Goal: Task Accomplishment & Management: Use online tool/utility

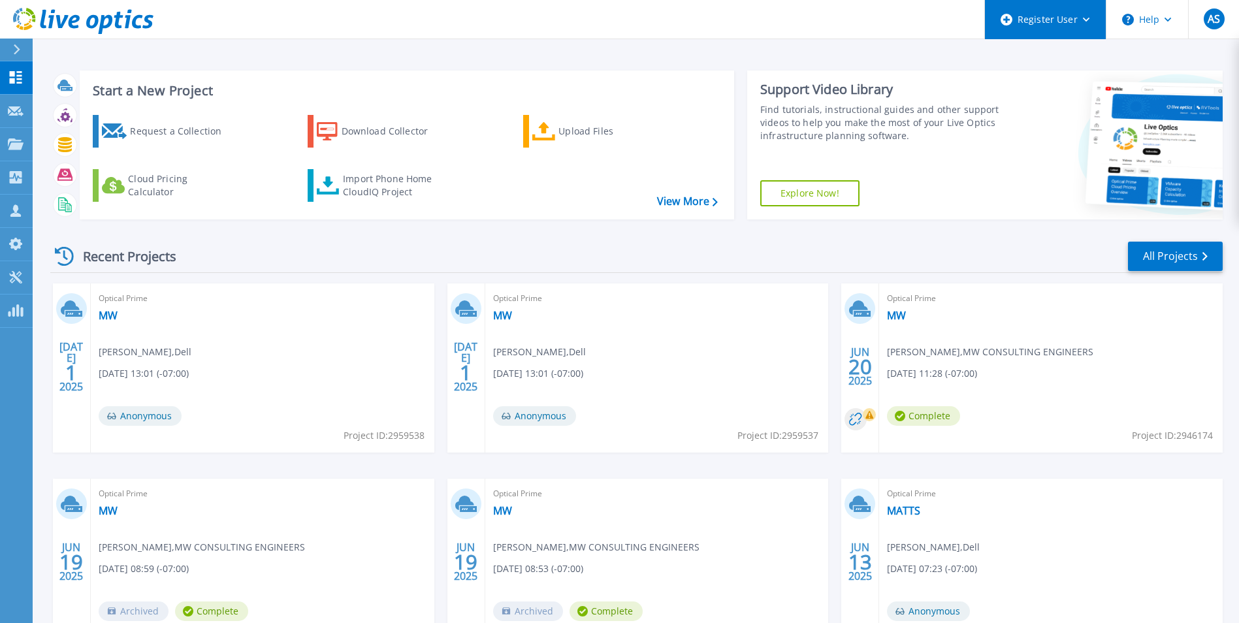
click at [1065, 23] on div "Register User" at bounding box center [1045, 19] width 121 height 39
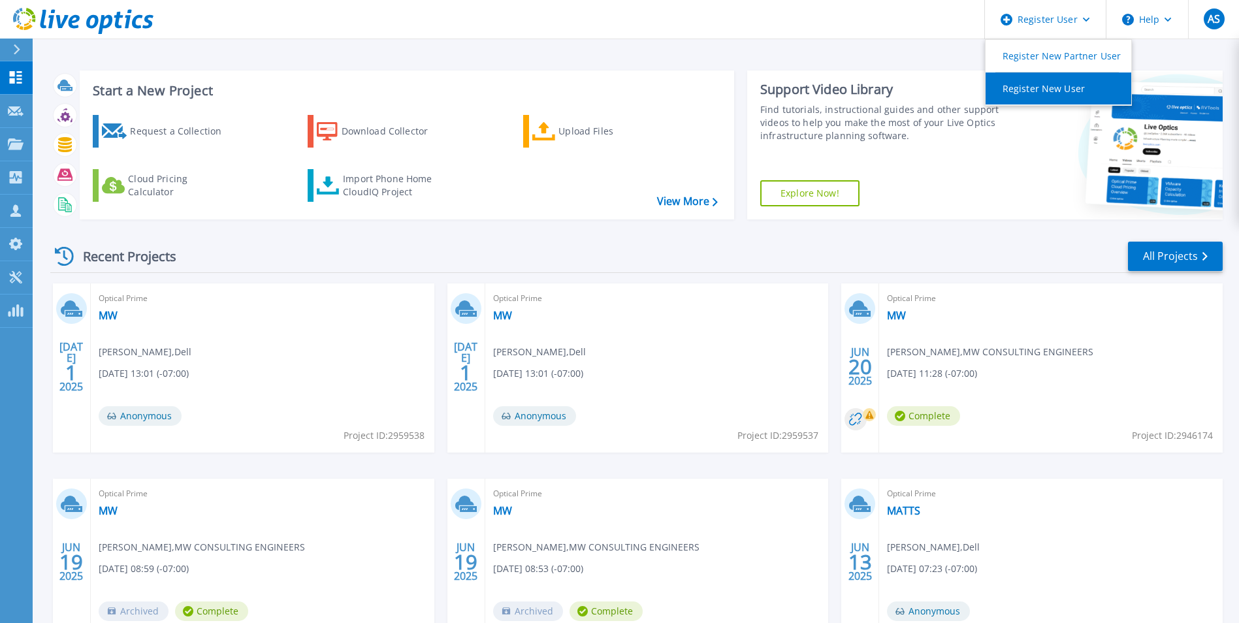
click at [1058, 89] on link "Register New User" at bounding box center [1058, 88] width 146 height 32
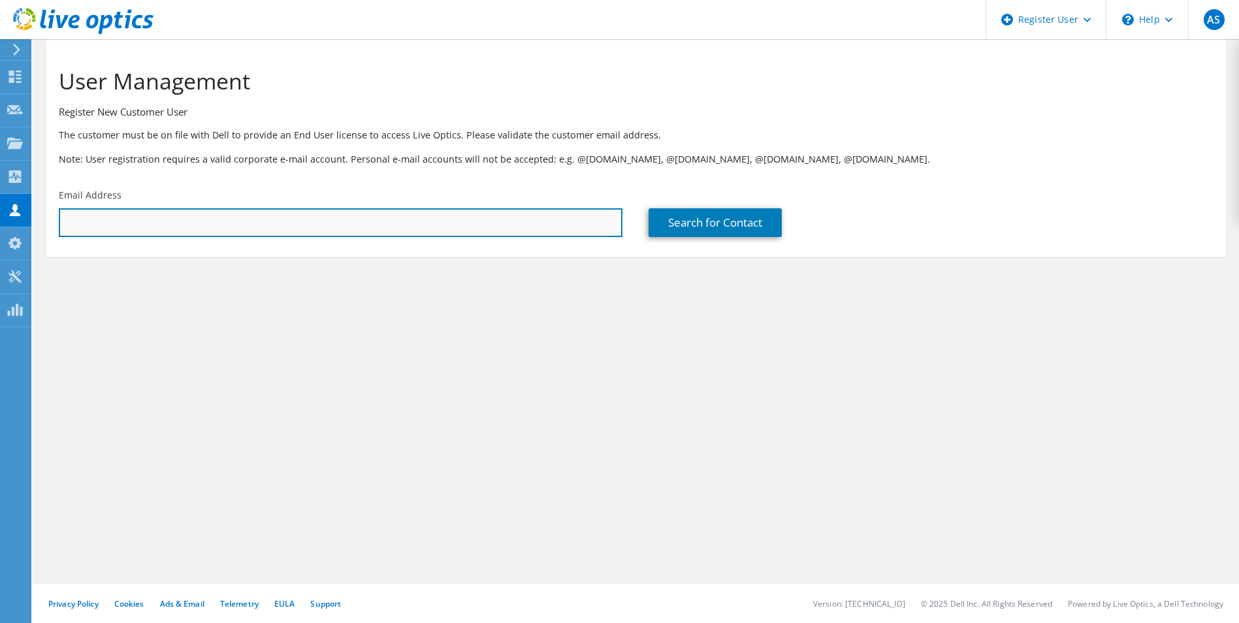
click at [203, 232] on input "text" at bounding box center [340, 222] width 563 height 29
type input "ericematthews@maverickhq.com"
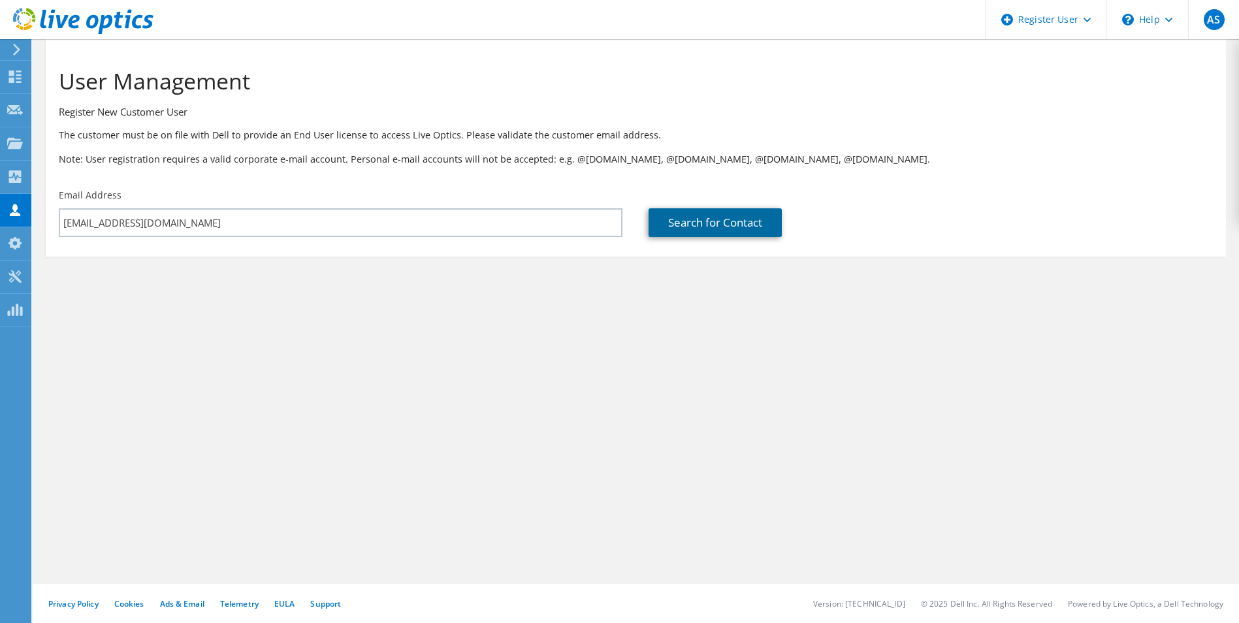
click at [708, 213] on link "Search for Contact" at bounding box center [714, 222] width 133 height 29
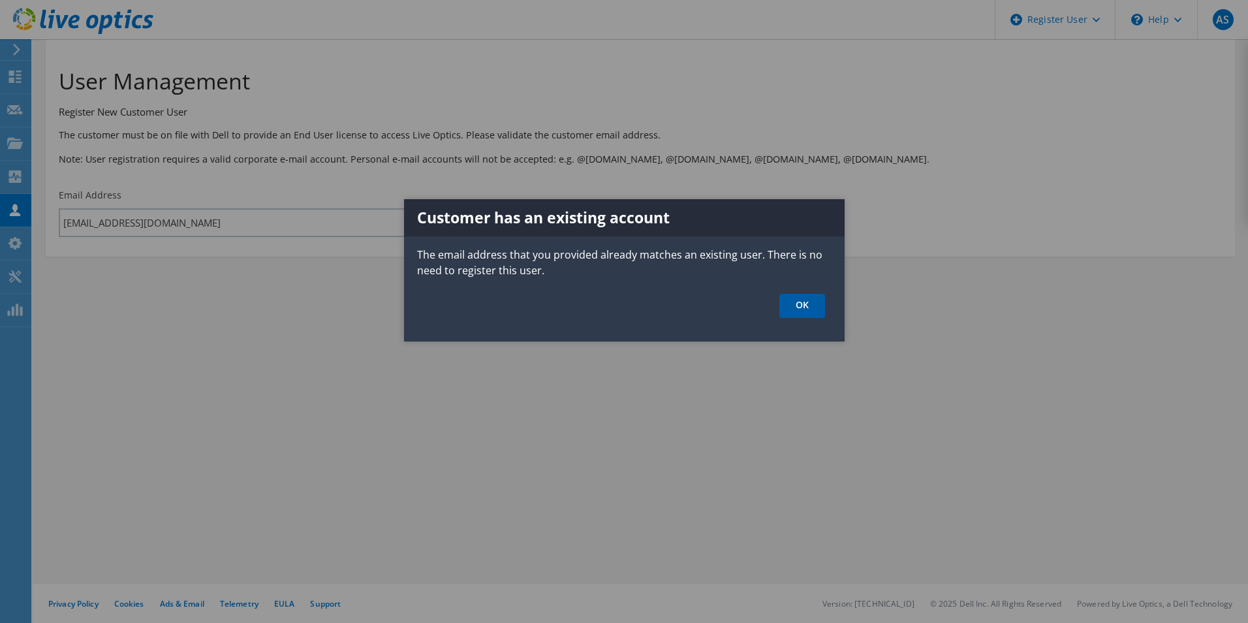
click at [806, 315] on link "OK" at bounding box center [803, 306] width 46 height 24
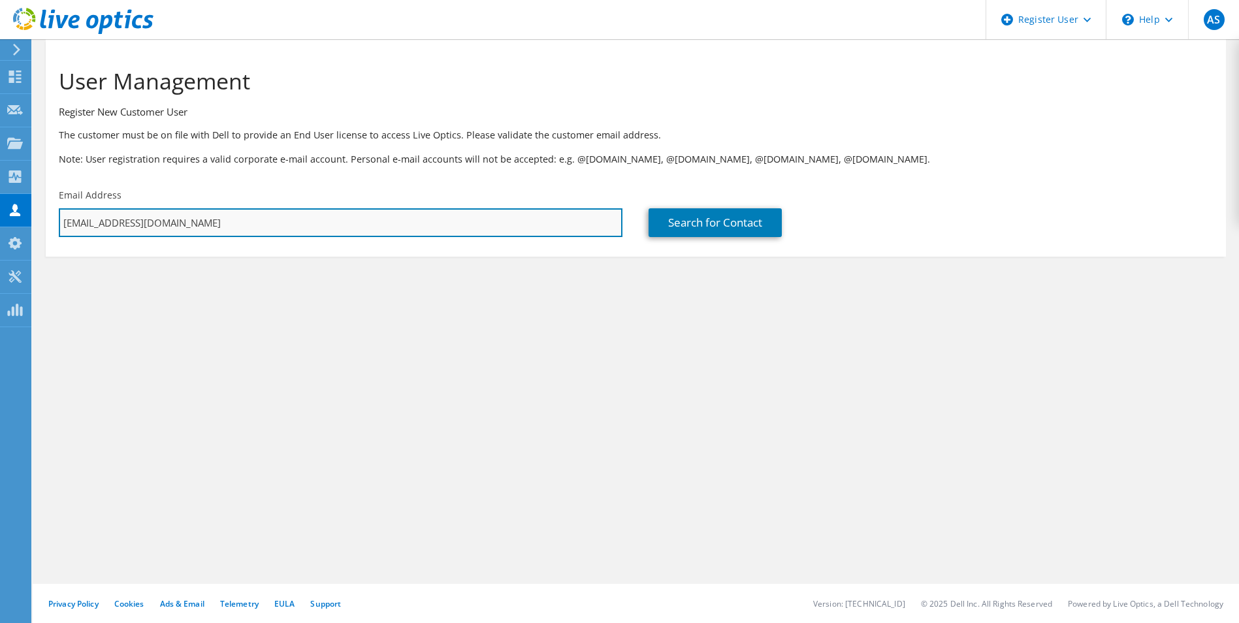
click at [255, 223] on input "ericematthews@maverickhq.com" at bounding box center [340, 222] width 563 height 29
drag, startPoint x: 255, startPoint y: 223, endPoint x: -255, endPoint y: 181, distance: 512.3
click at [0, 181] on html "AS Dell User Audrey Singleton Audrey.Singleton@Dell.com Dell My Profile Log Out…" at bounding box center [619, 311] width 1239 height 623
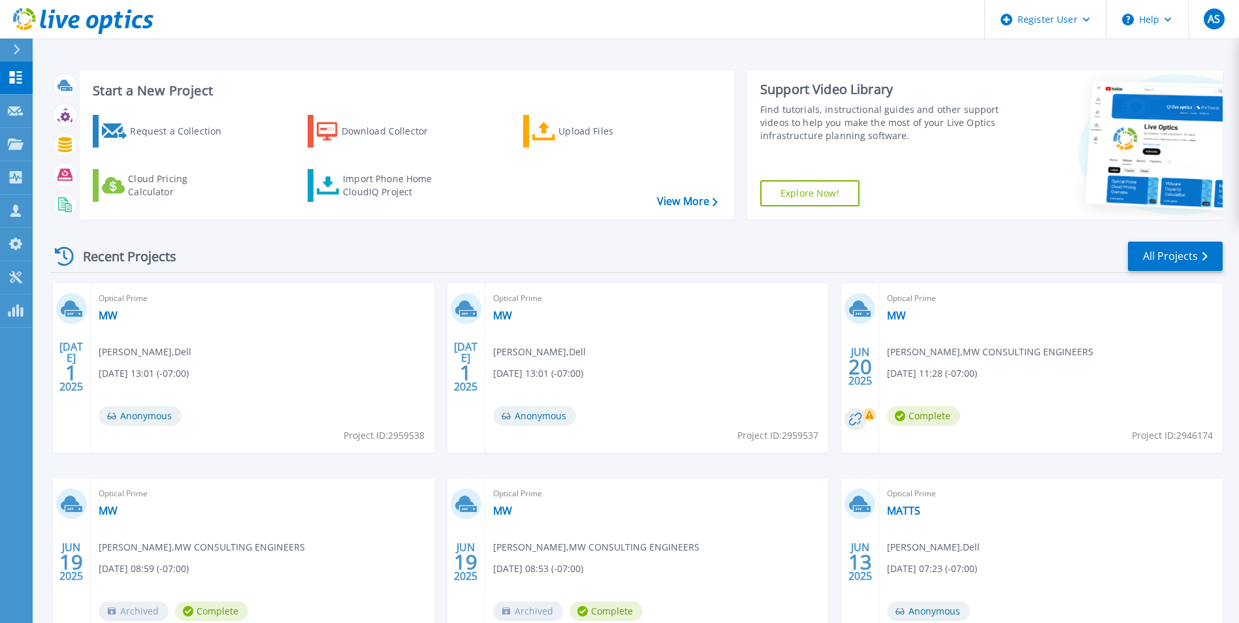
click at [800, 190] on link "Explore Now!" at bounding box center [809, 193] width 99 height 26
click at [582, 136] on div "Upload Files" at bounding box center [610, 131] width 104 height 26
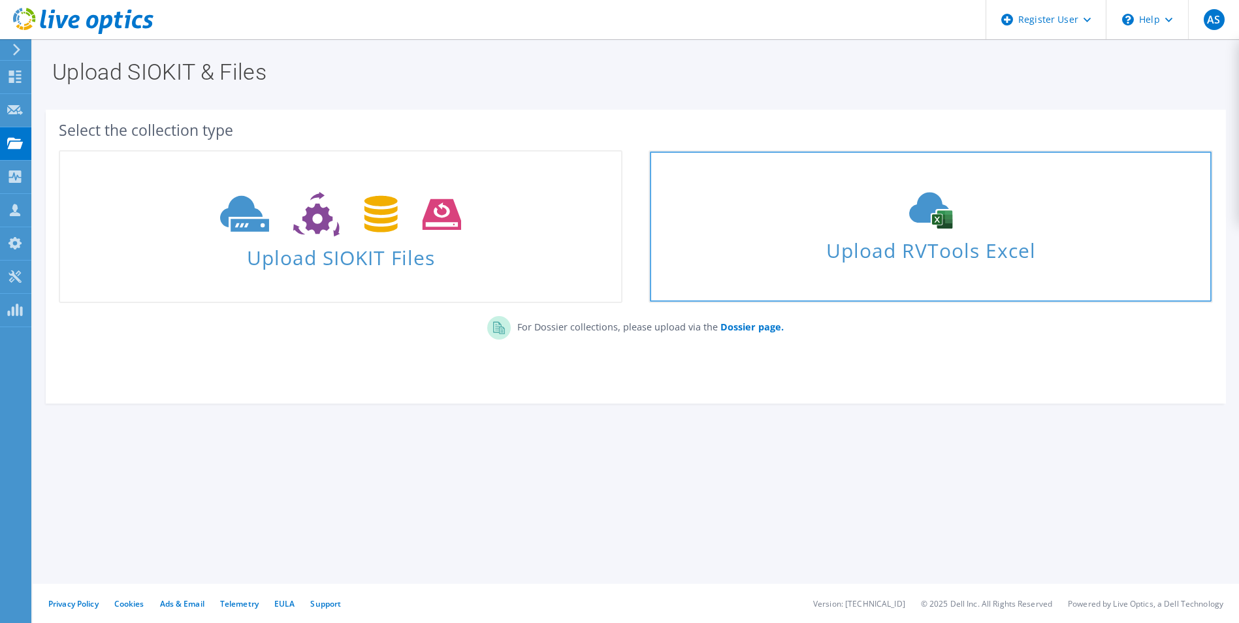
click at [900, 236] on span "Upload RVTools Excel" at bounding box center [930, 247] width 561 height 28
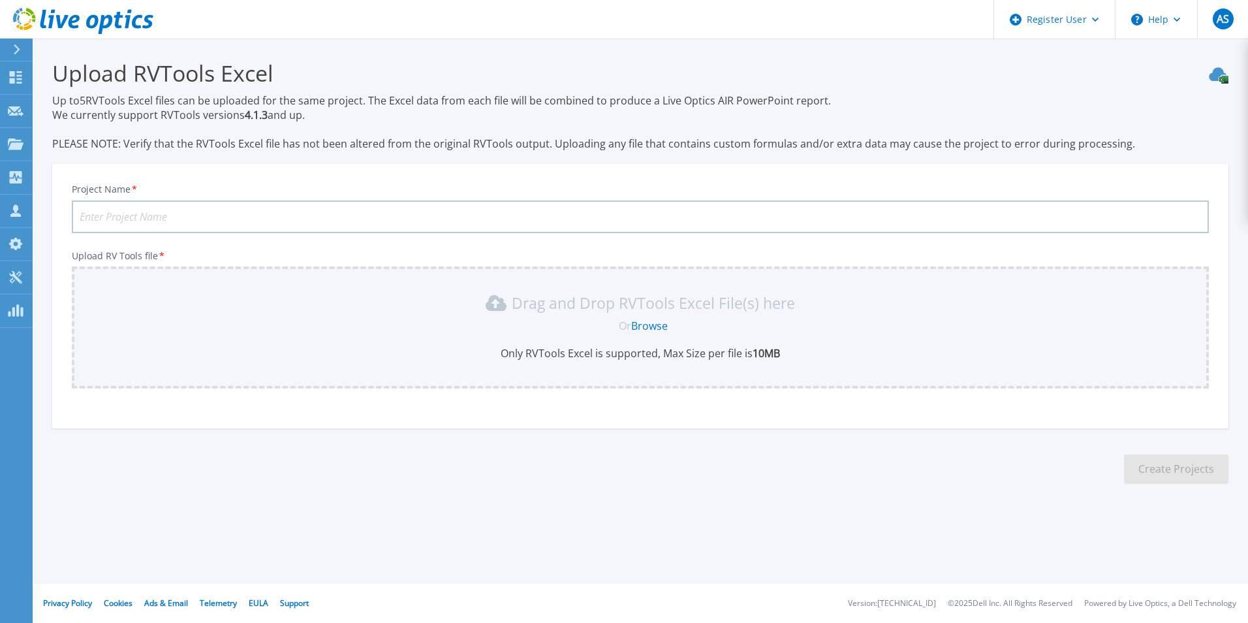
click at [125, 215] on input "Project Name *" at bounding box center [640, 216] width 1137 height 33
type input "Maverick Payments"
click at [639, 323] on link "Browse" at bounding box center [649, 326] width 37 height 14
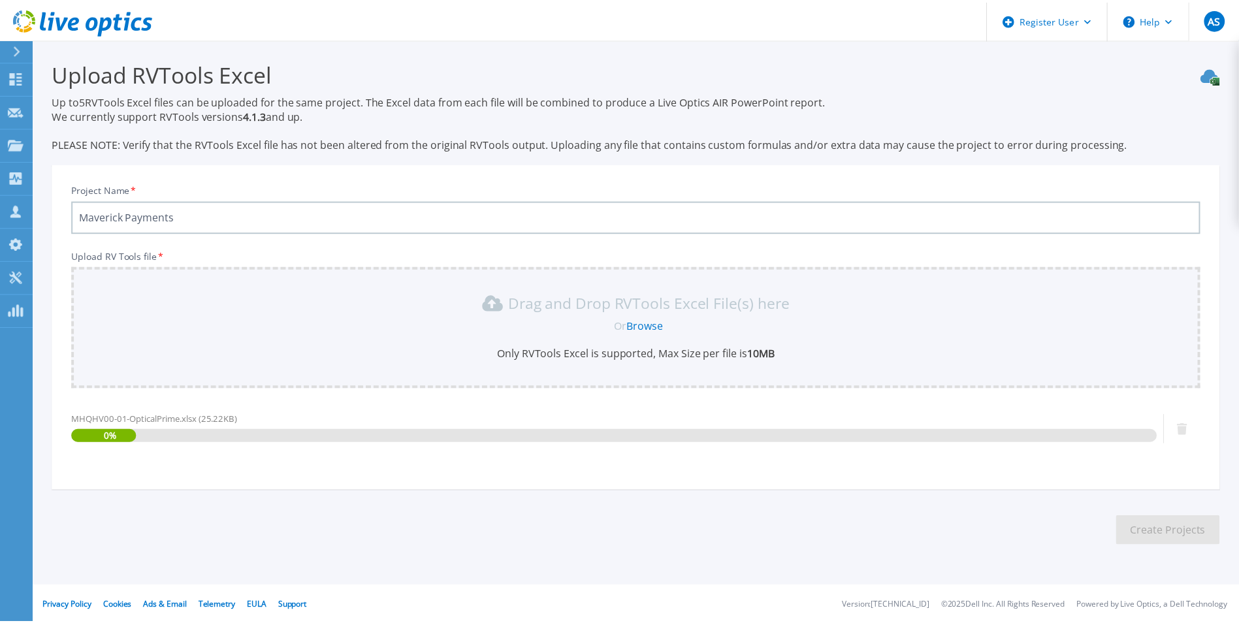
scroll to position [3, 0]
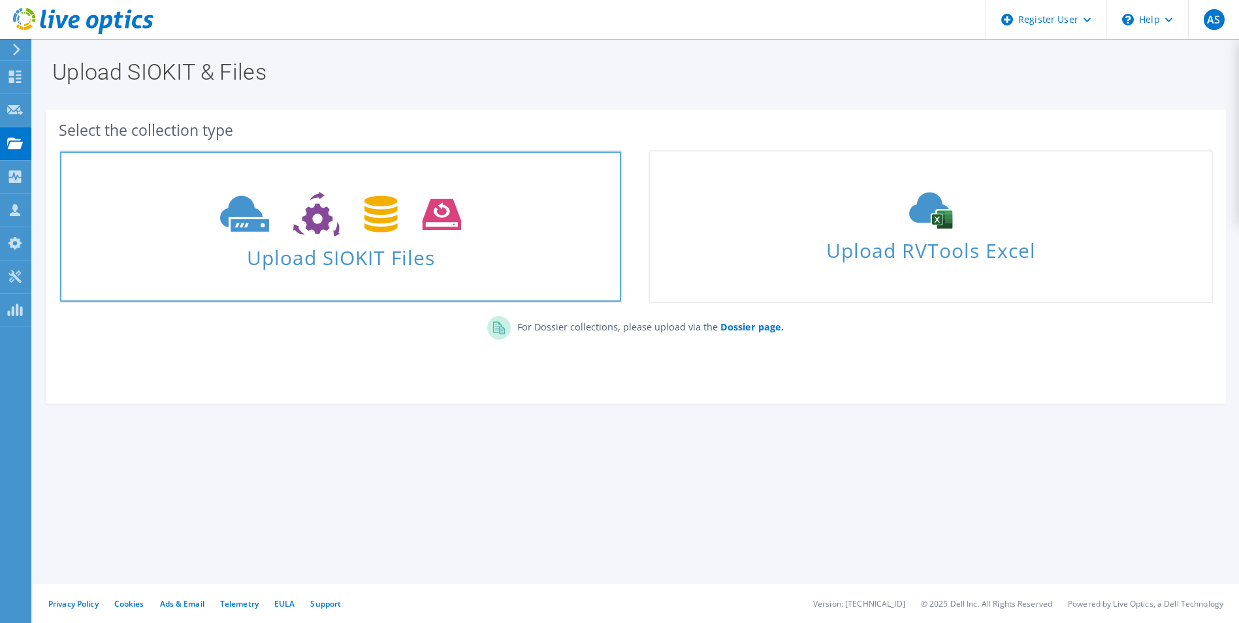
click at [391, 260] on span "Upload SIOKIT Files" at bounding box center [340, 254] width 561 height 28
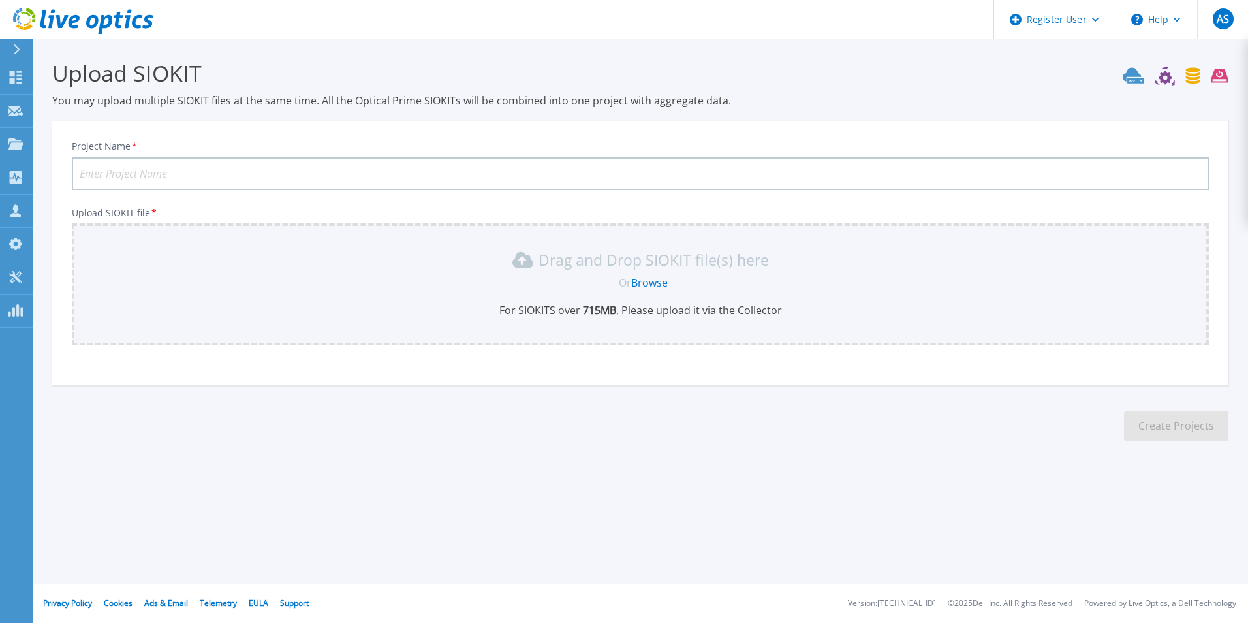
click at [219, 173] on input "Project Name *" at bounding box center [640, 173] width 1137 height 33
type input "Maverick Payments"
click at [515, 274] on div "Drag and Drop SIOKIT file(s) here Or Browse For SIOKITS over 715 MB , Please up…" at bounding box center [641, 283] width 1122 height 68
click at [531, 266] on icon at bounding box center [522, 260] width 21 height 16
click at [647, 288] on link "Browse" at bounding box center [649, 283] width 37 height 14
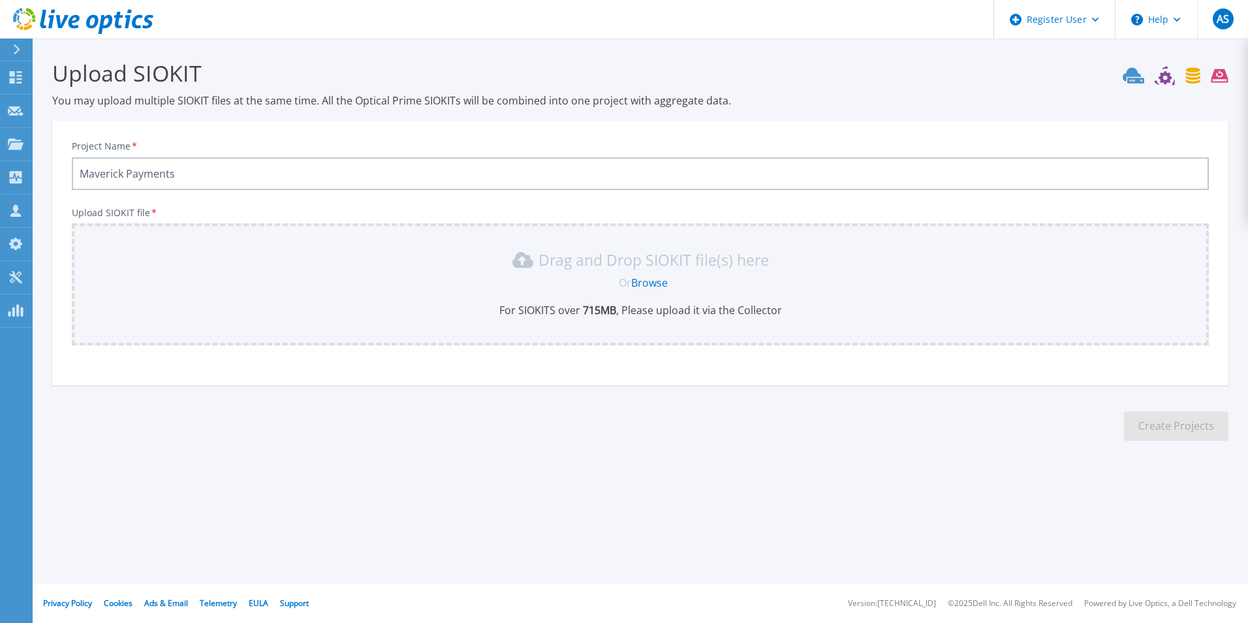
click at [640, 283] on link "Browse" at bounding box center [649, 283] width 37 height 14
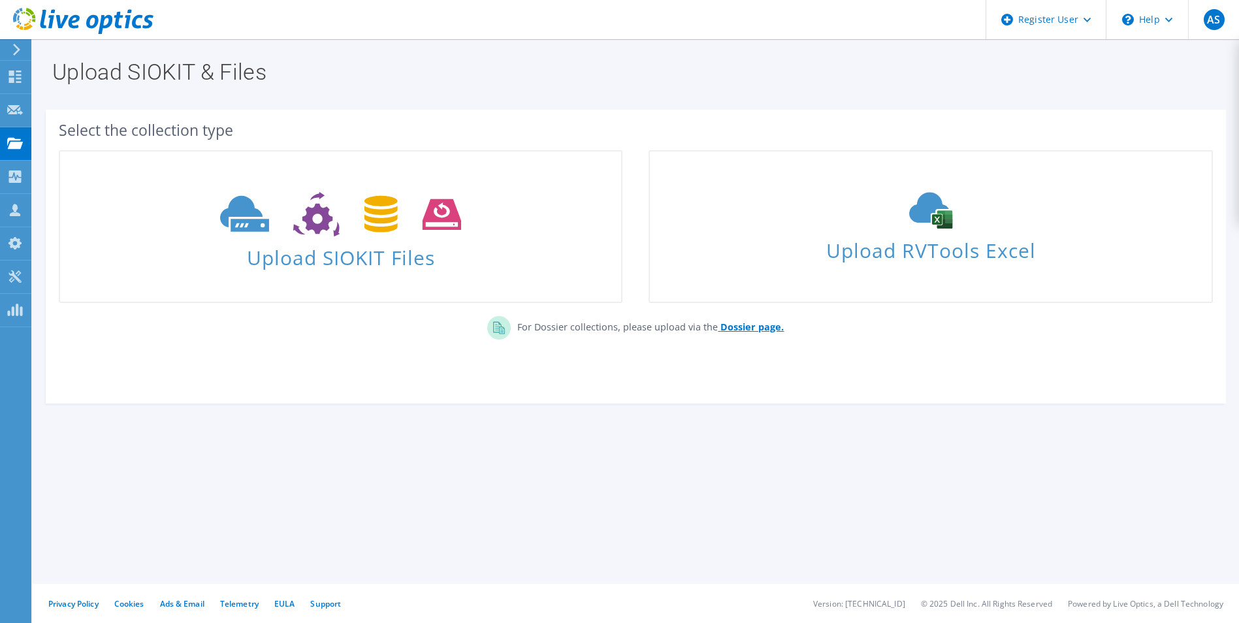
click at [753, 330] on b "Dossier page." at bounding box center [751, 327] width 63 height 12
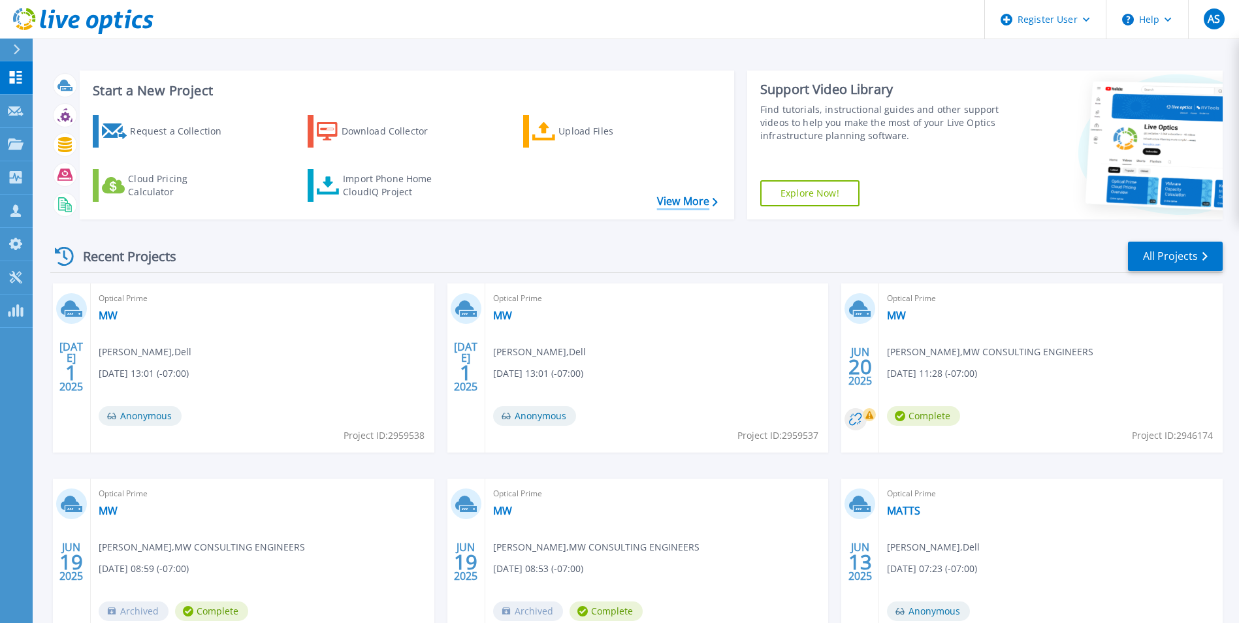
click at [684, 205] on link "View More" at bounding box center [687, 201] width 61 height 12
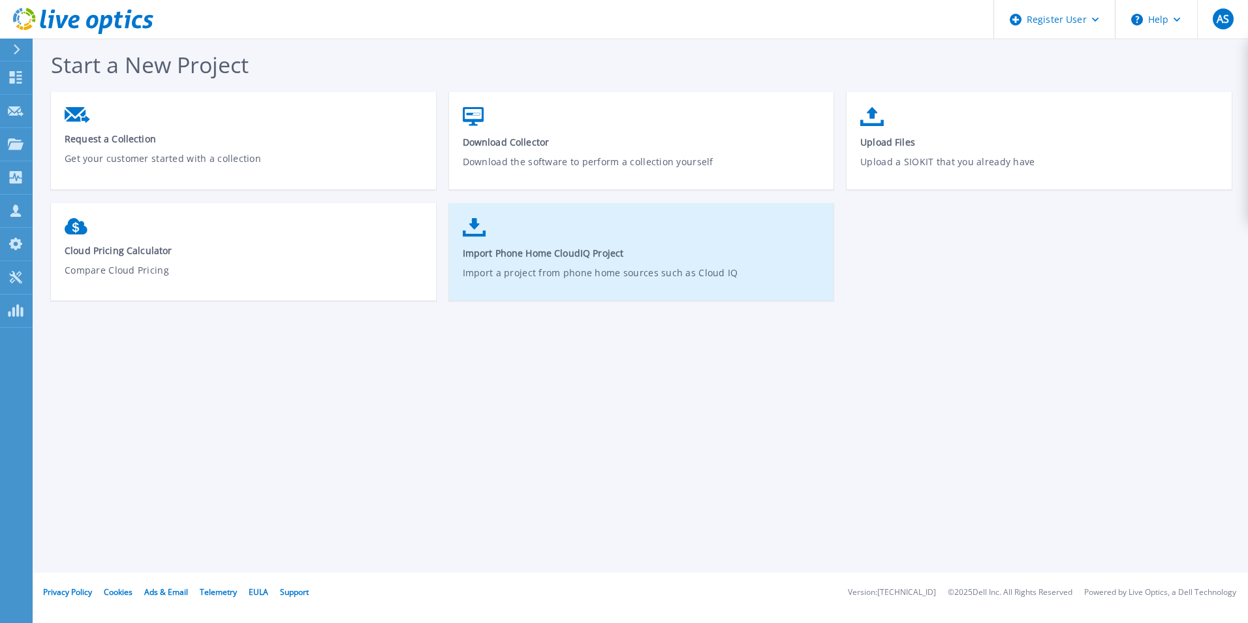
click at [524, 266] on p "Import a project from phone home sources such as Cloud IQ" at bounding box center [642, 281] width 358 height 30
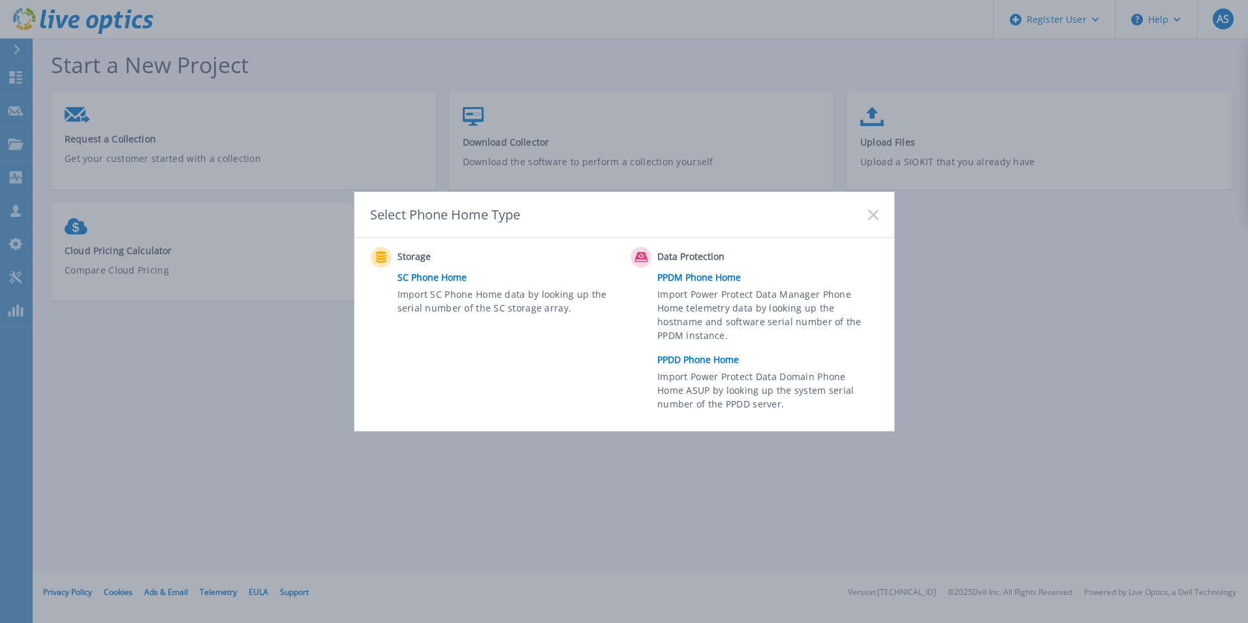
click at [872, 223] on div "Select Phone Home Type" at bounding box center [625, 215] width 540 height 46
click at [872, 210] on icon at bounding box center [873, 215] width 10 height 10
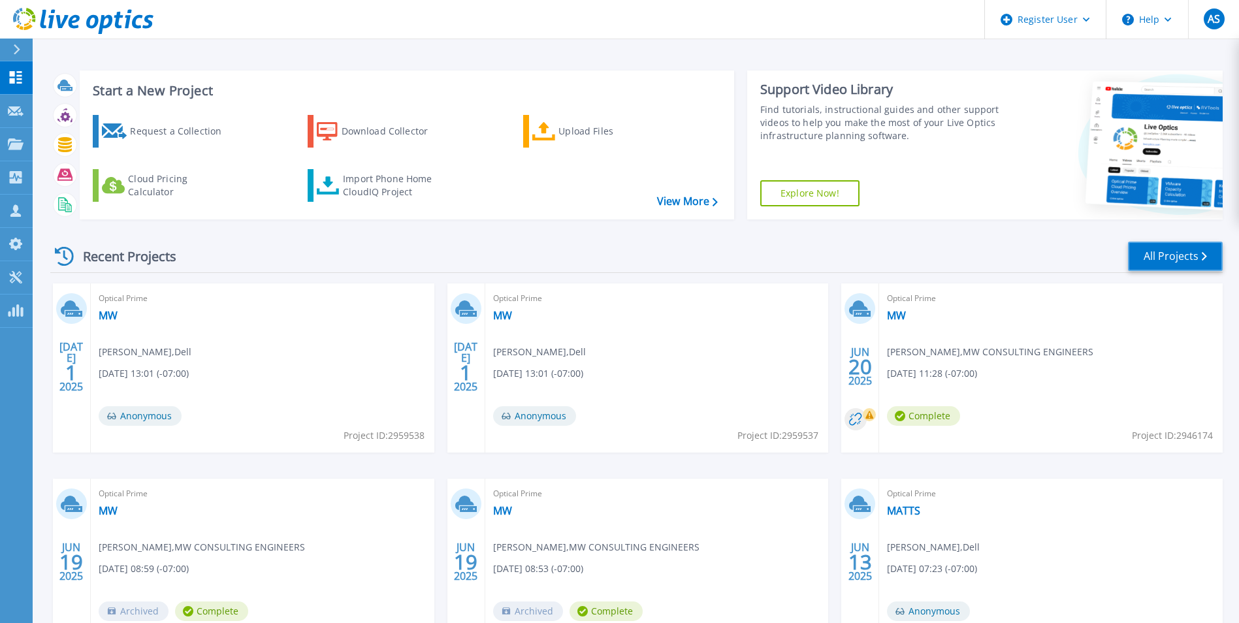
click at [1183, 251] on link "All Projects" at bounding box center [1175, 256] width 95 height 29
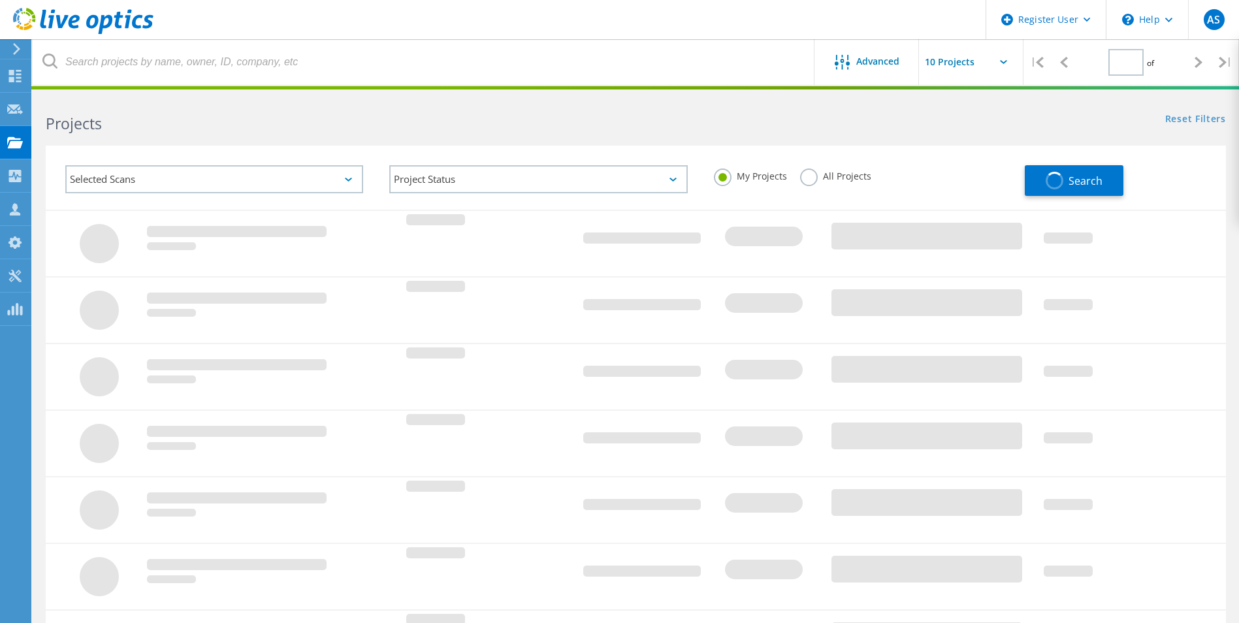
type input "1"
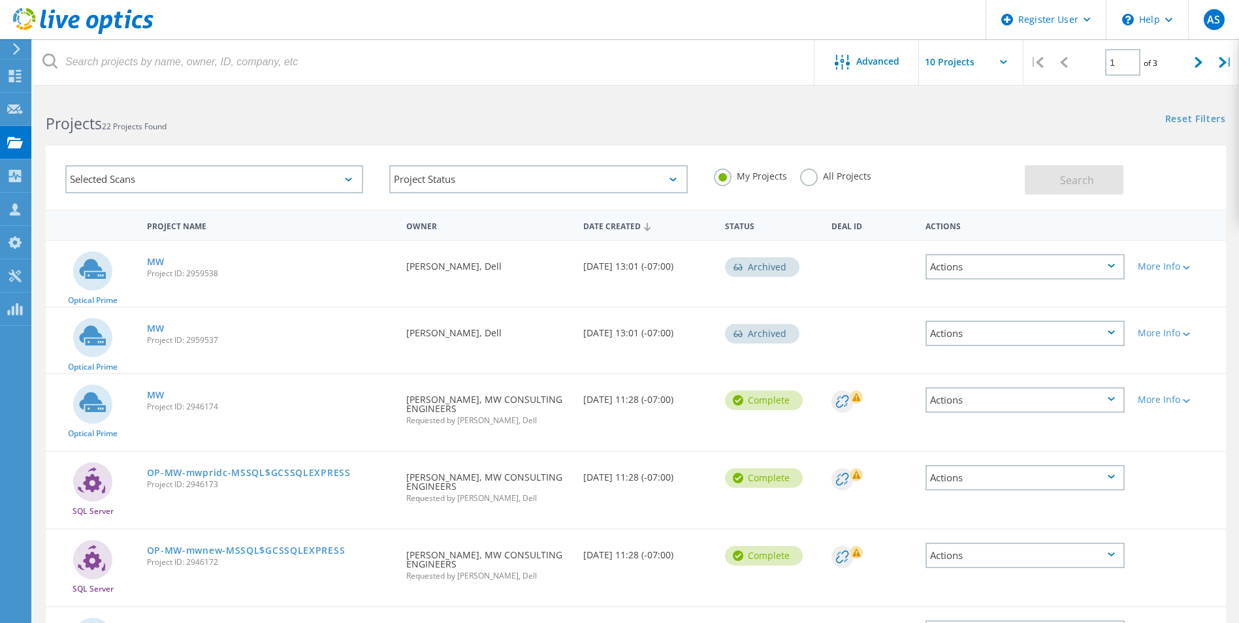
click at [142, 178] on div "Selected Scans" at bounding box center [214, 179] width 298 height 28
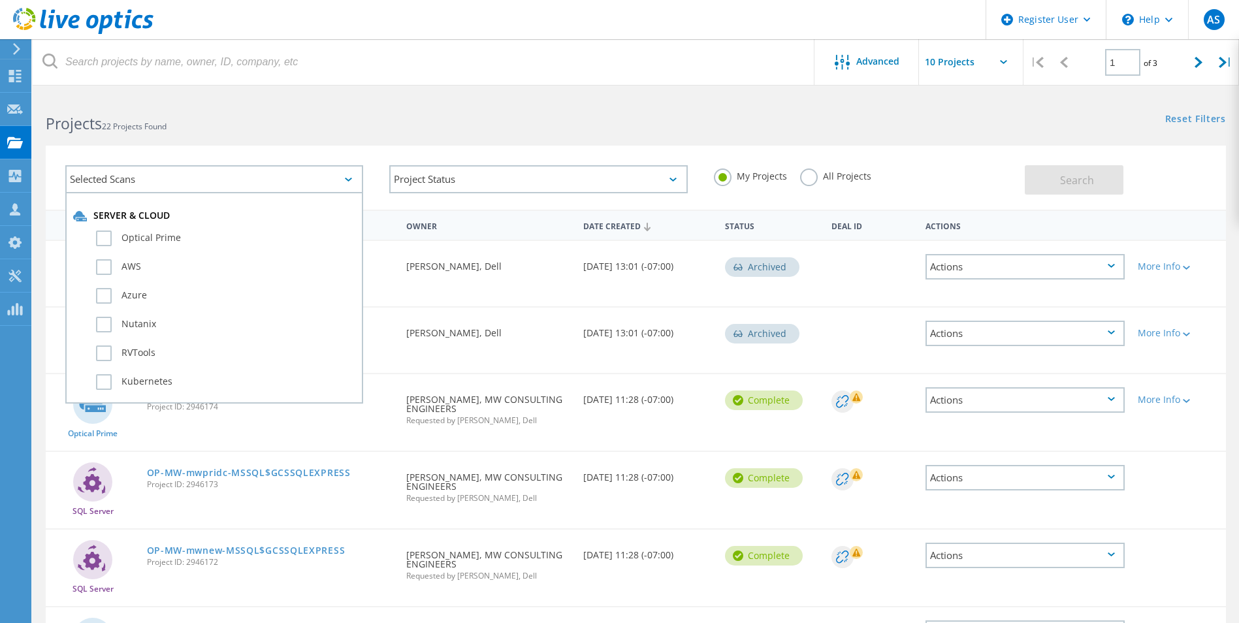
click at [509, 147] on div "Selected Scans Server & Cloud Optical Prime AWS Azure Nutanix RVTools Kubernete…" at bounding box center [636, 178] width 1180 height 64
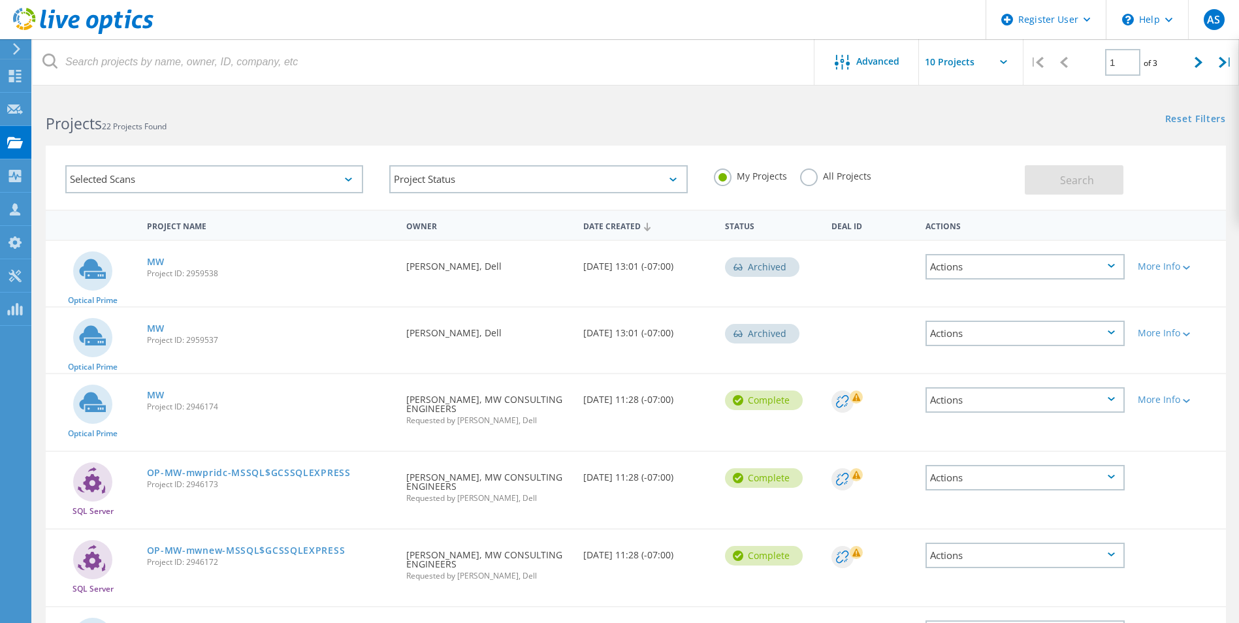
click at [208, 181] on div "Selected Scans" at bounding box center [214, 179] width 298 height 28
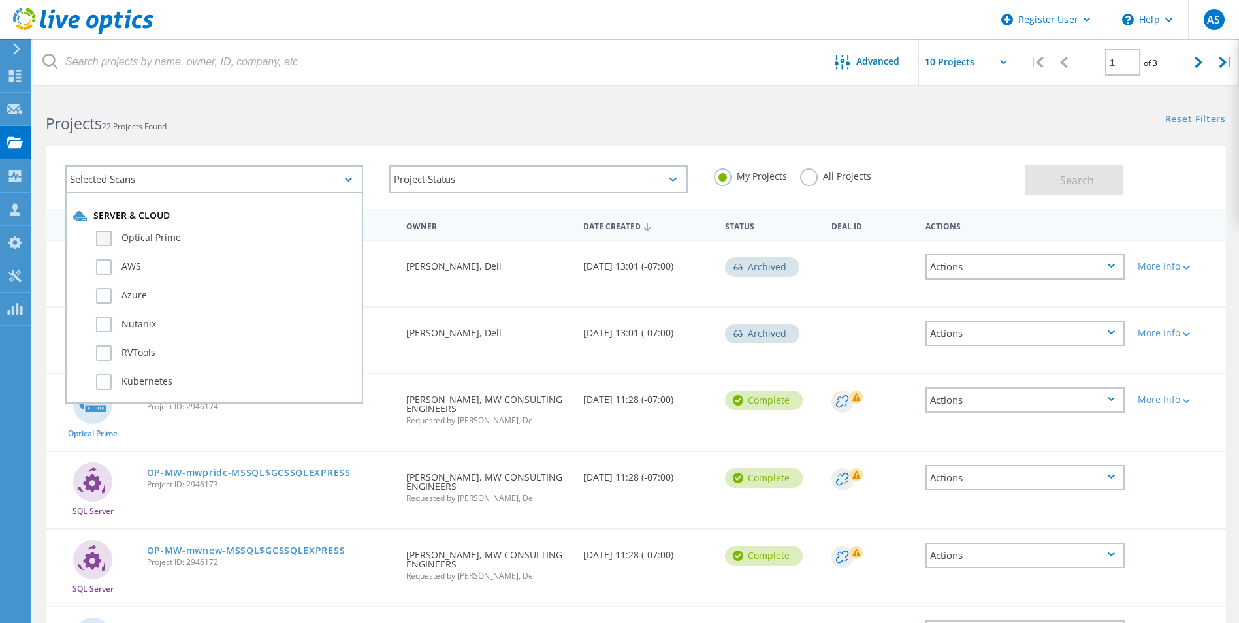
click at [106, 238] on label "Optical Prime" at bounding box center [225, 238] width 259 height 16
click at [0, 0] on input "Optical Prime" at bounding box center [0, 0] width 0 height 0
click at [801, 178] on label "All Projects" at bounding box center [835, 174] width 71 height 12
click at [0, 0] on input "All Projects" at bounding box center [0, 0] width 0 height 0
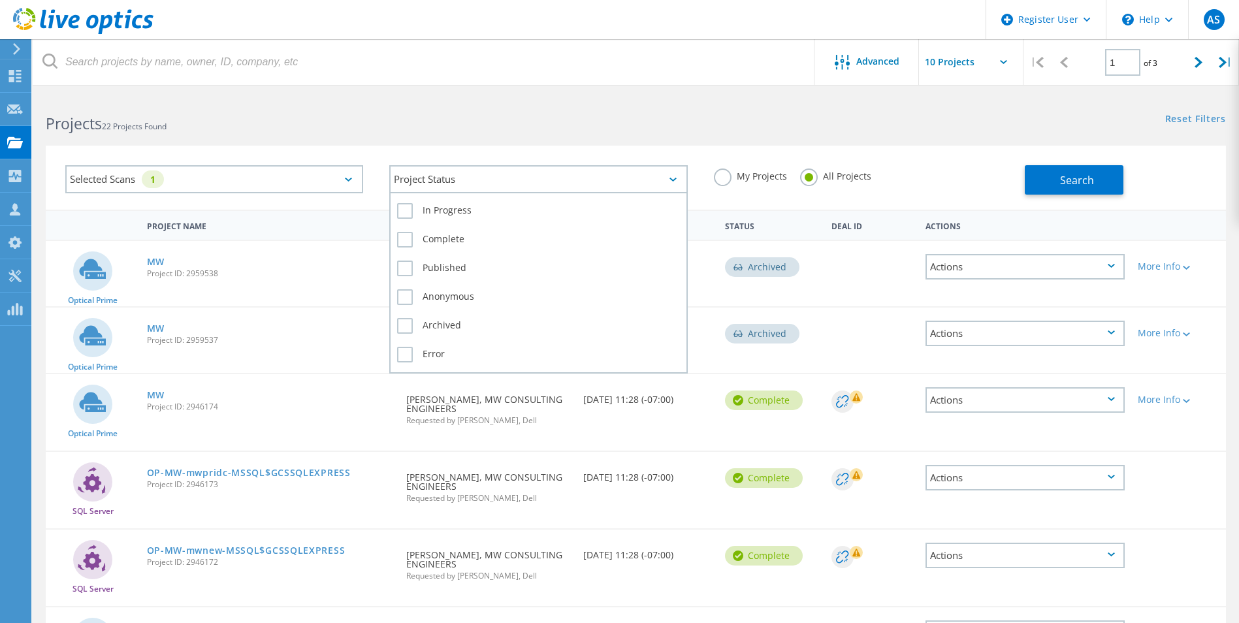
click at [595, 178] on div "Project Status" at bounding box center [538, 179] width 298 height 28
click at [448, 213] on label "In Progress" at bounding box center [538, 211] width 282 height 16
click at [0, 0] on input "In Progress" at bounding box center [0, 0] width 0 height 0
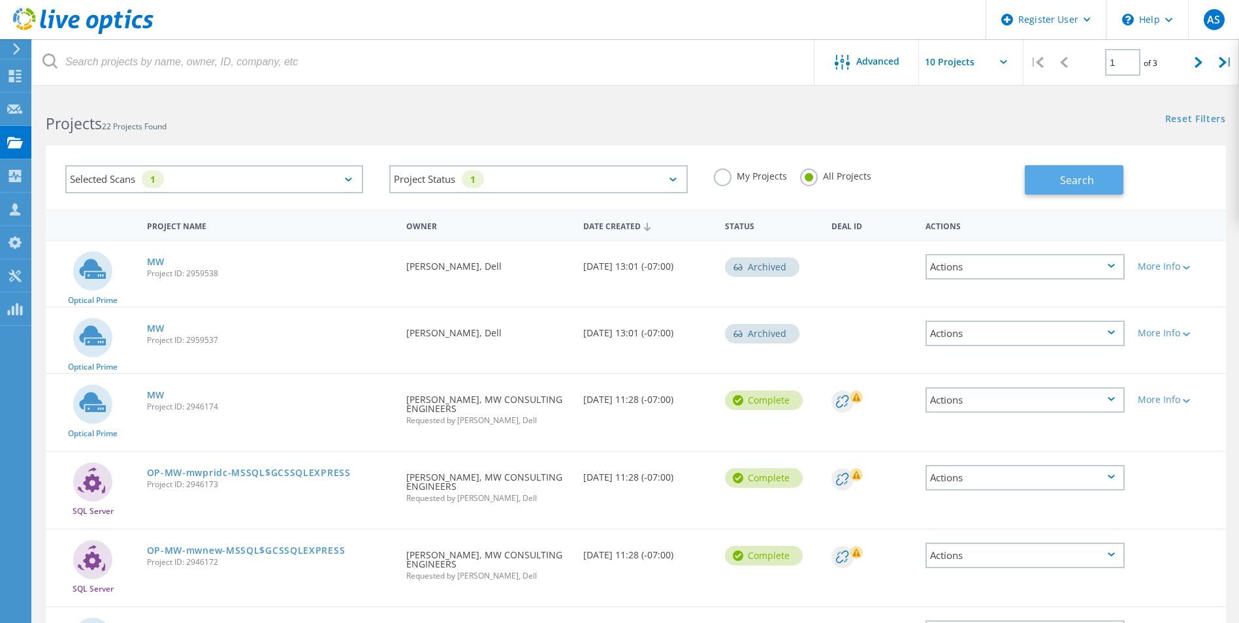
click at [1079, 186] on span "Search" at bounding box center [1077, 180] width 34 height 14
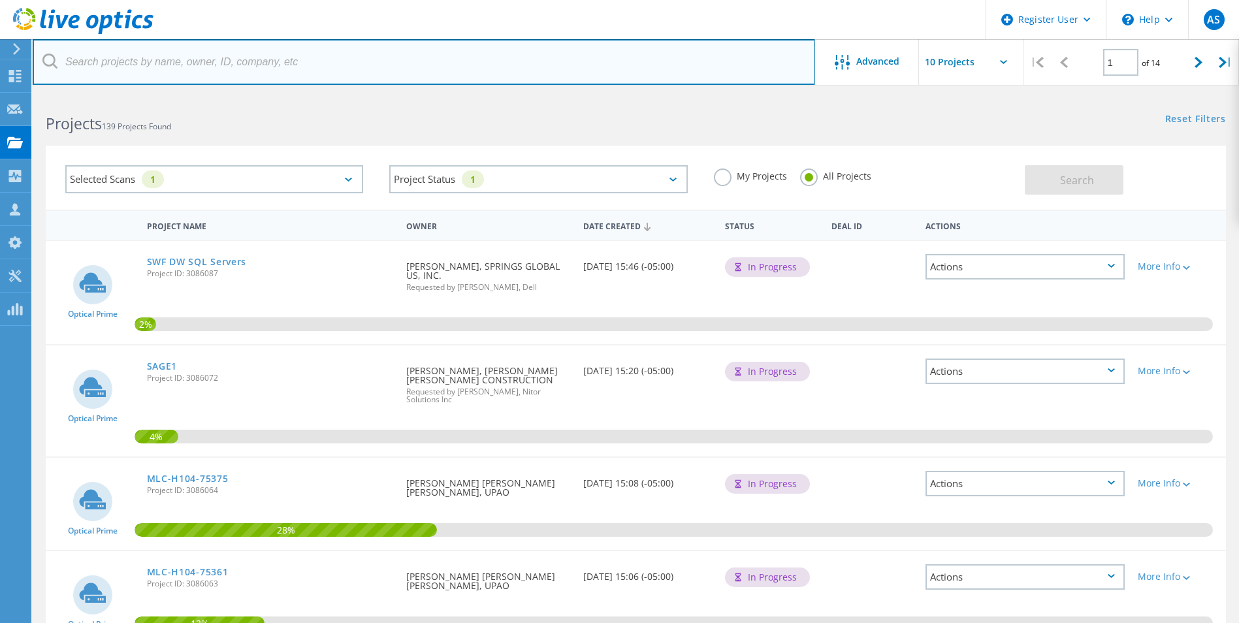
click at [217, 45] on input "text" at bounding box center [424, 62] width 782 height 46
type input "maverick hq liveoptics"
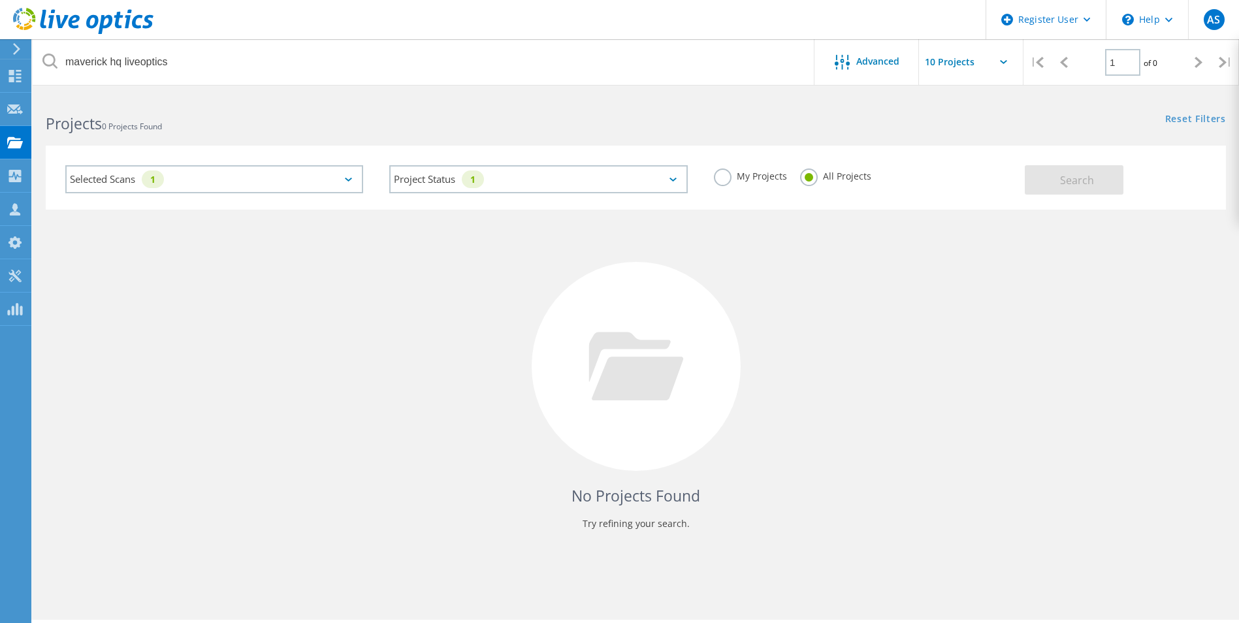
click at [338, 177] on div "Selected Scans 1" at bounding box center [214, 179] width 298 height 28
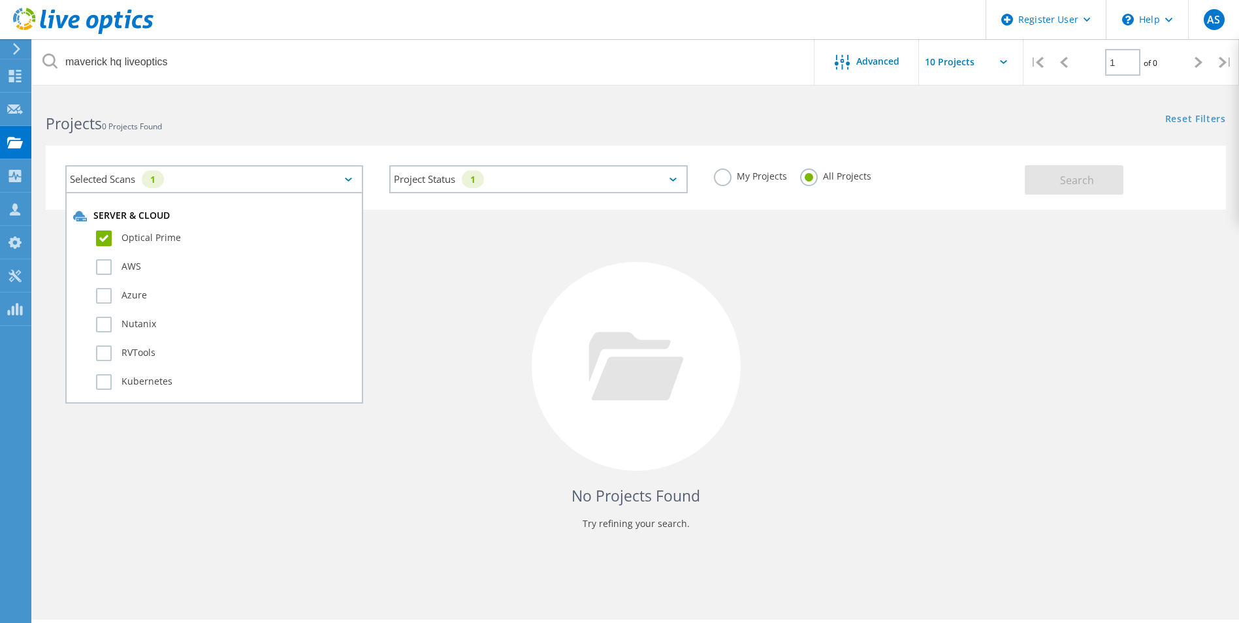
click at [338, 177] on div "Selected Scans 1" at bounding box center [214, 179] width 298 height 28
